Goal: Find specific page/section: Find specific page/section

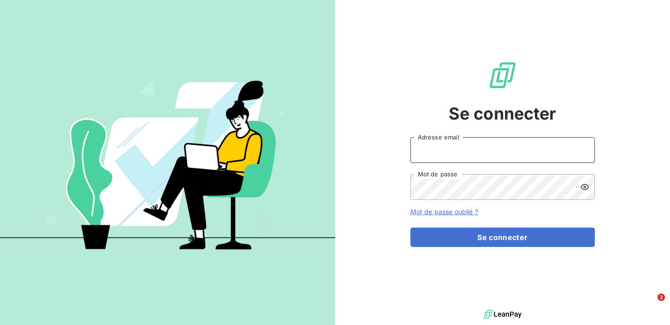
click at [459, 146] on input "Adresse email" at bounding box center [502, 150] width 184 height 26
click at [428, 157] on input "Adresse email" at bounding box center [502, 150] width 184 height 26
type input "[EMAIL_ADDRESS][DOMAIN_NAME]"
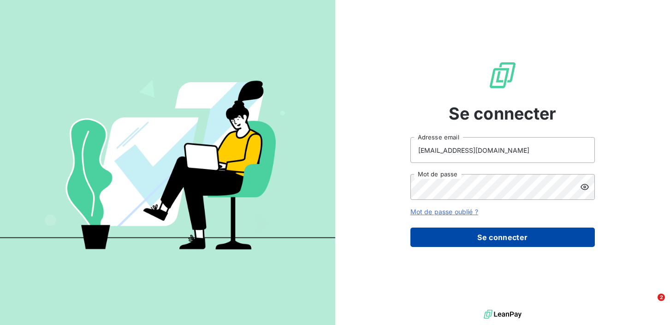
click at [444, 236] on button "Se connecter" at bounding box center [502, 236] width 184 height 19
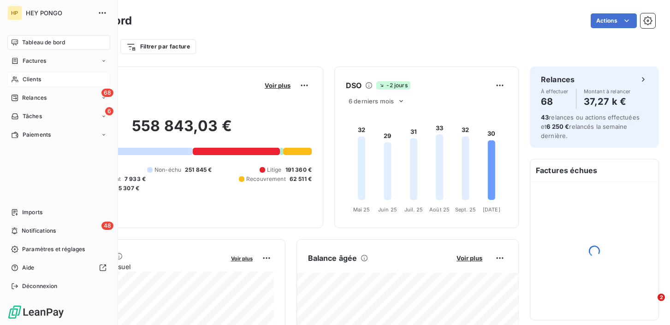
click at [17, 73] on div "Clients" at bounding box center [58, 79] width 103 height 15
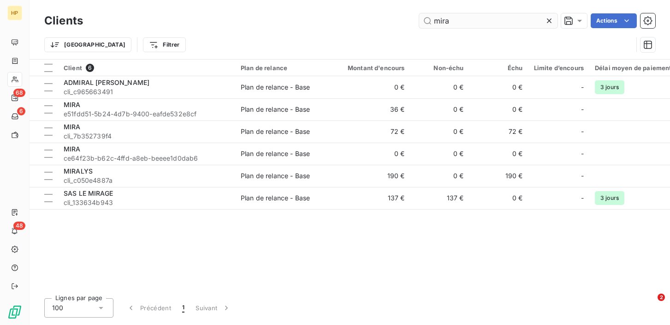
drag, startPoint x: 451, startPoint y: 22, endPoint x: 433, endPoint y: 21, distance: 18.0
click at [432, 21] on input "mira" at bounding box center [488, 20] width 138 height 15
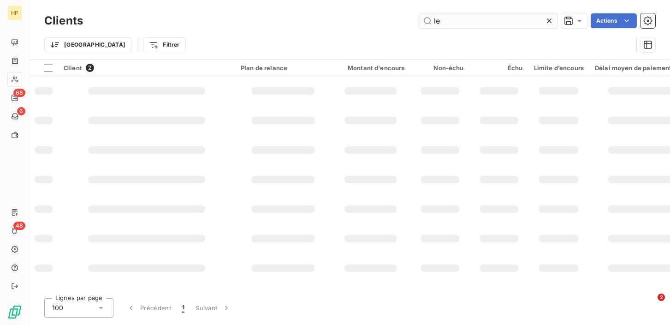
type input "l"
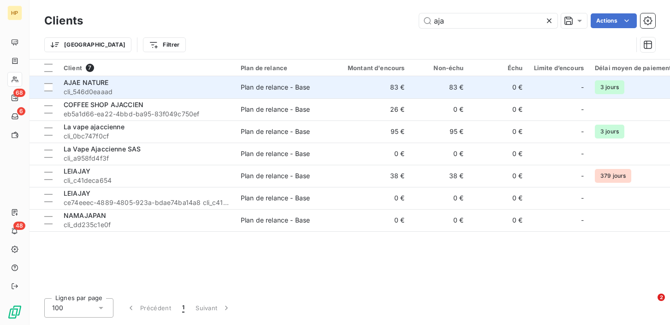
type input "aja"
click at [145, 86] on div "AJAE NATURE" at bounding box center [147, 82] width 166 height 9
